Goal: Information Seeking & Learning: Learn about a topic

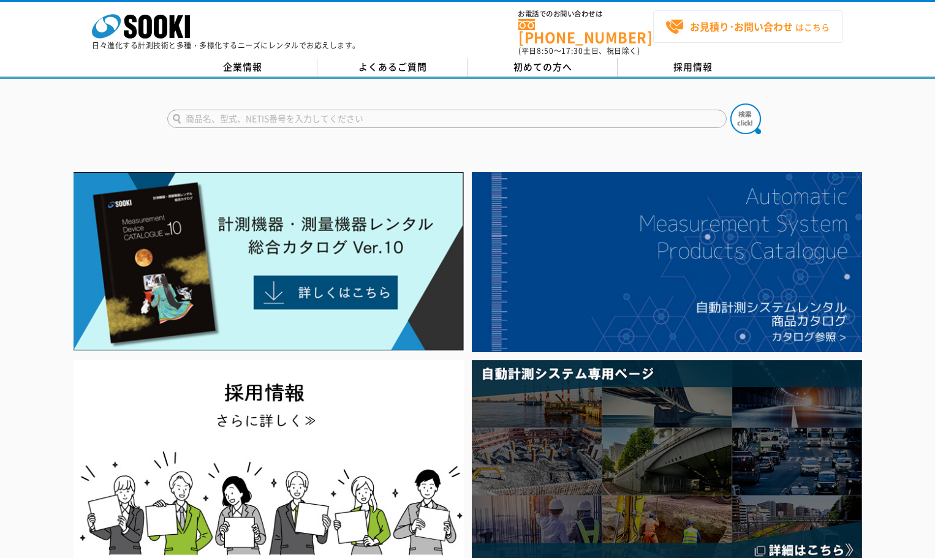
click at [694, 29] on strong "お見積り･お問い合わせ" at bounding box center [741, 26] width 103 height 15
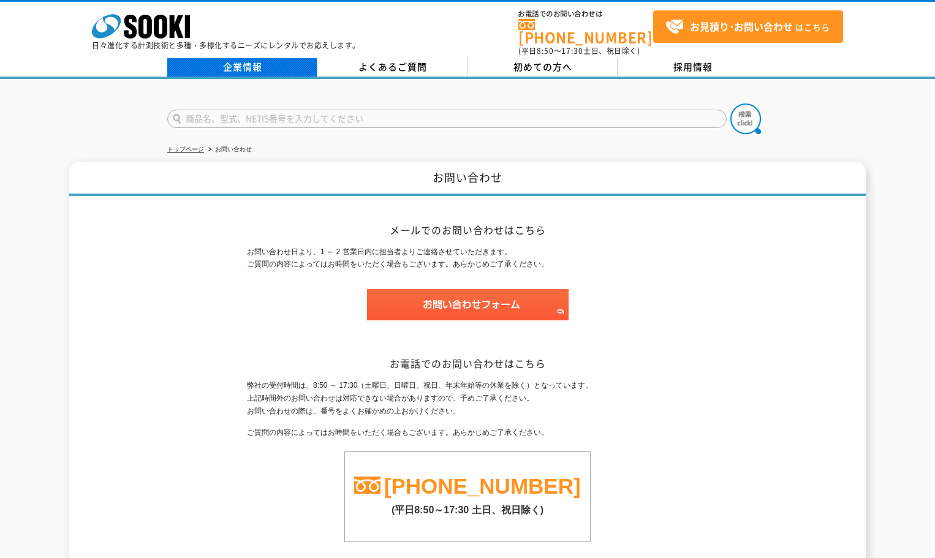
click at [279, 58] on link "企業情報" at bounding box center [242, 67] width 150 height 18
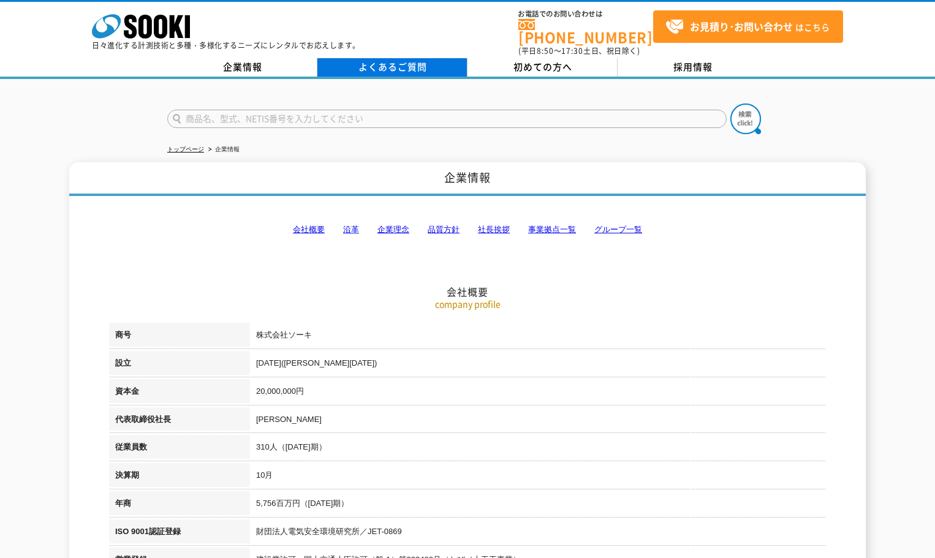
click at [436, 58] on link "よくあるご質問" at bounding box center [392, 67] width 150 height 18
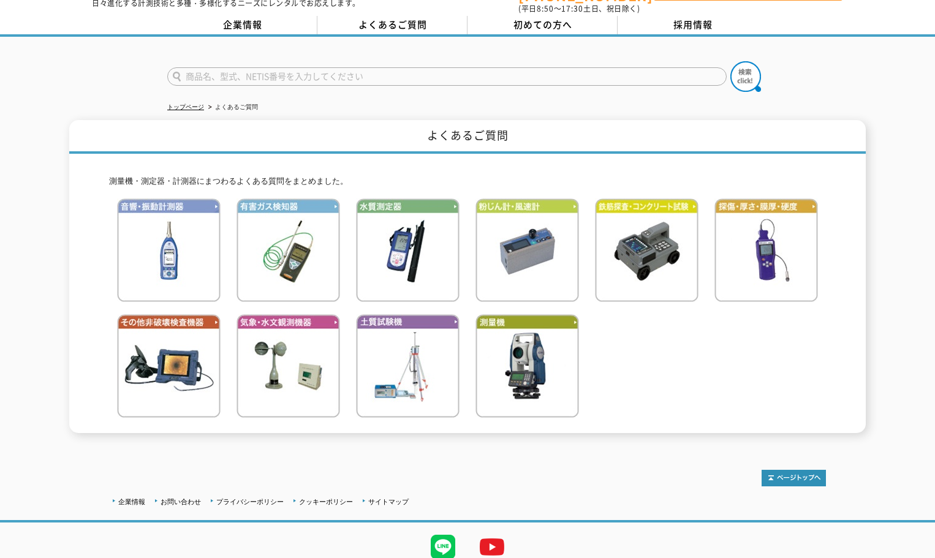
scroll to position [84, 0]
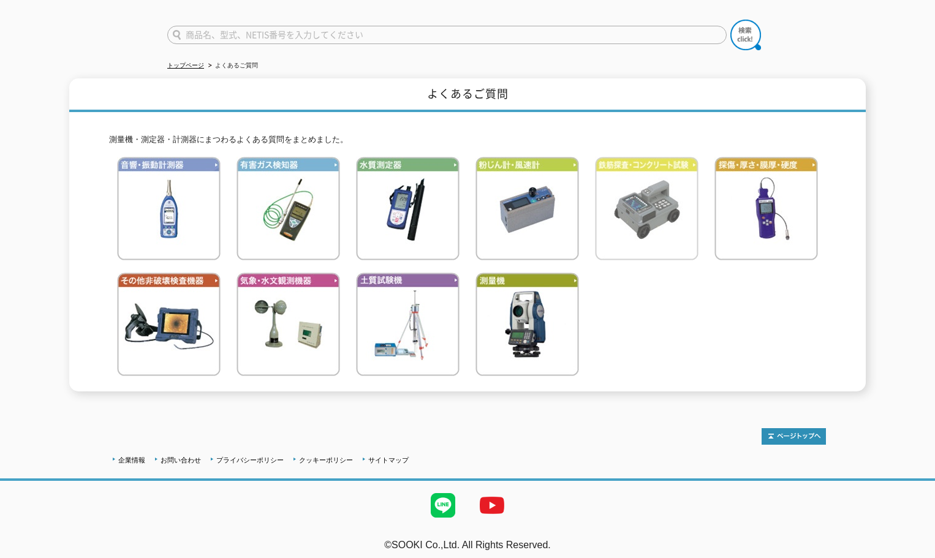
click at [678, 213] on img at bounding box center [647, 209] width 104 height 104
